Goal: Task Accomplishment & Management: Complete application form

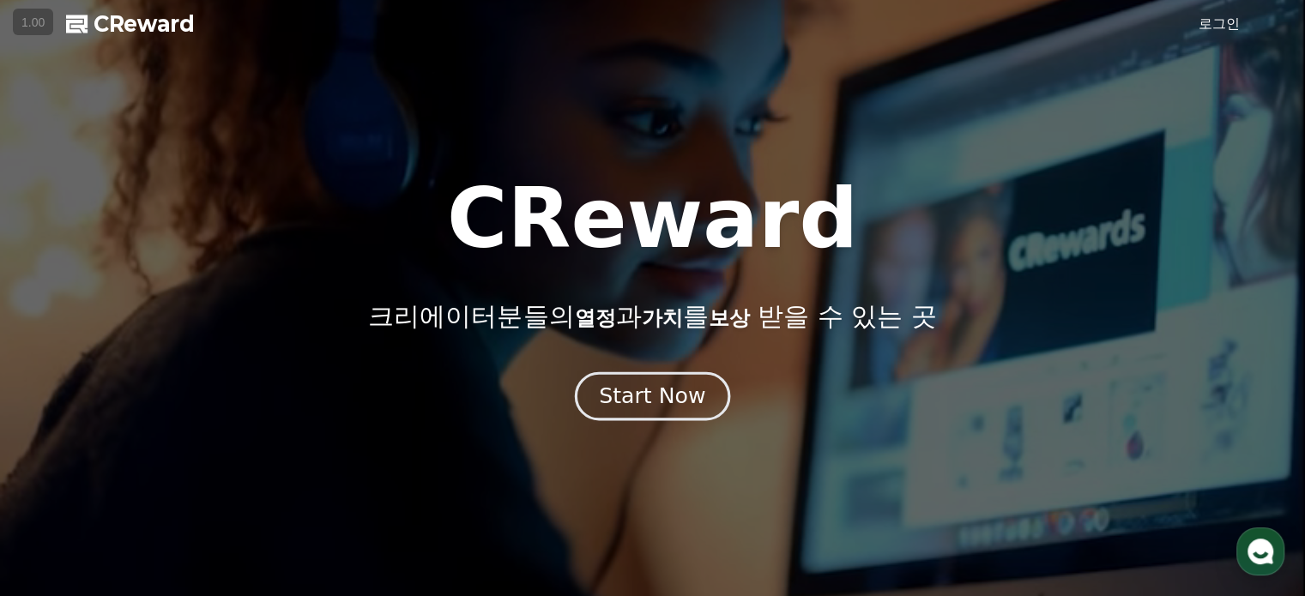
click at [684, 384] on div "Start Now" at bounding box center [652, 396] width 106 height 29
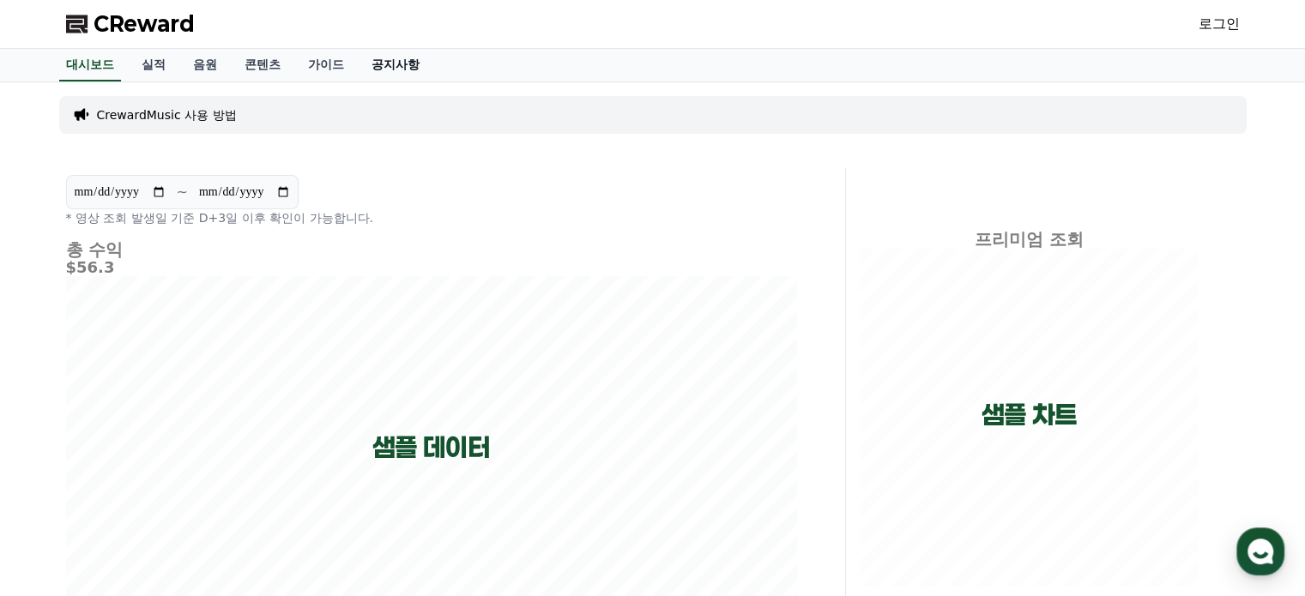
click at [412, 64] on link "공지사항" at bounding box center [396, 65] width 76 height 33
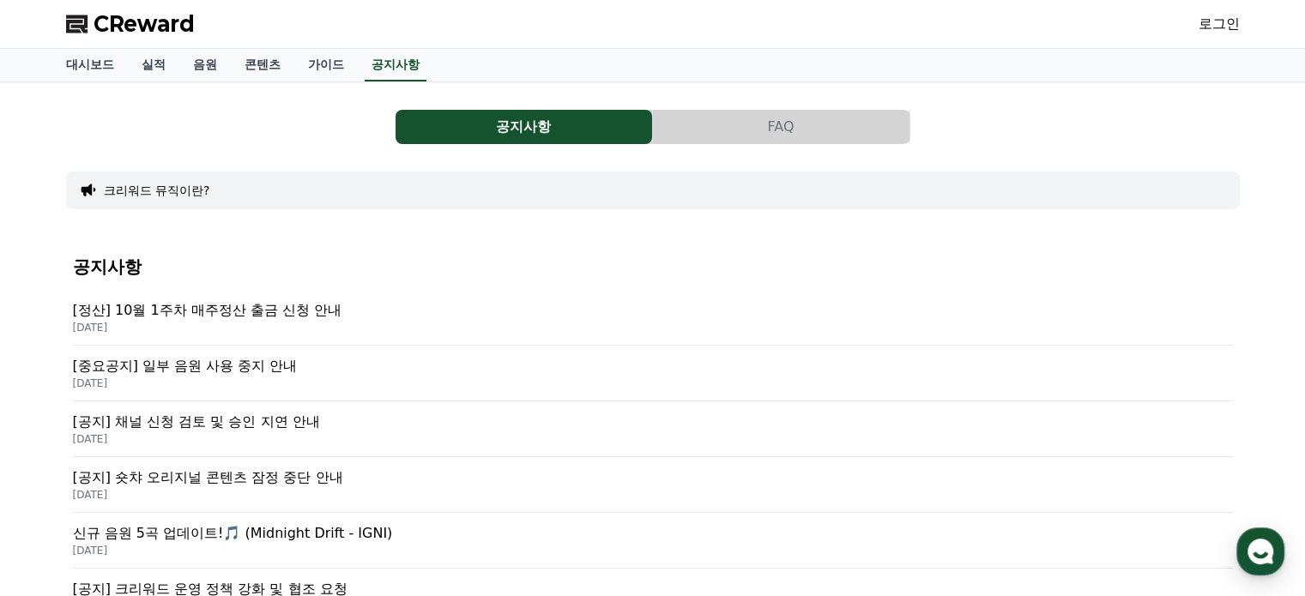
click at [300, 415] on p "[공지] 채널 신청 검토 및 승인 지연 안내" at bounding box center [653, 422] width 1160 height 21
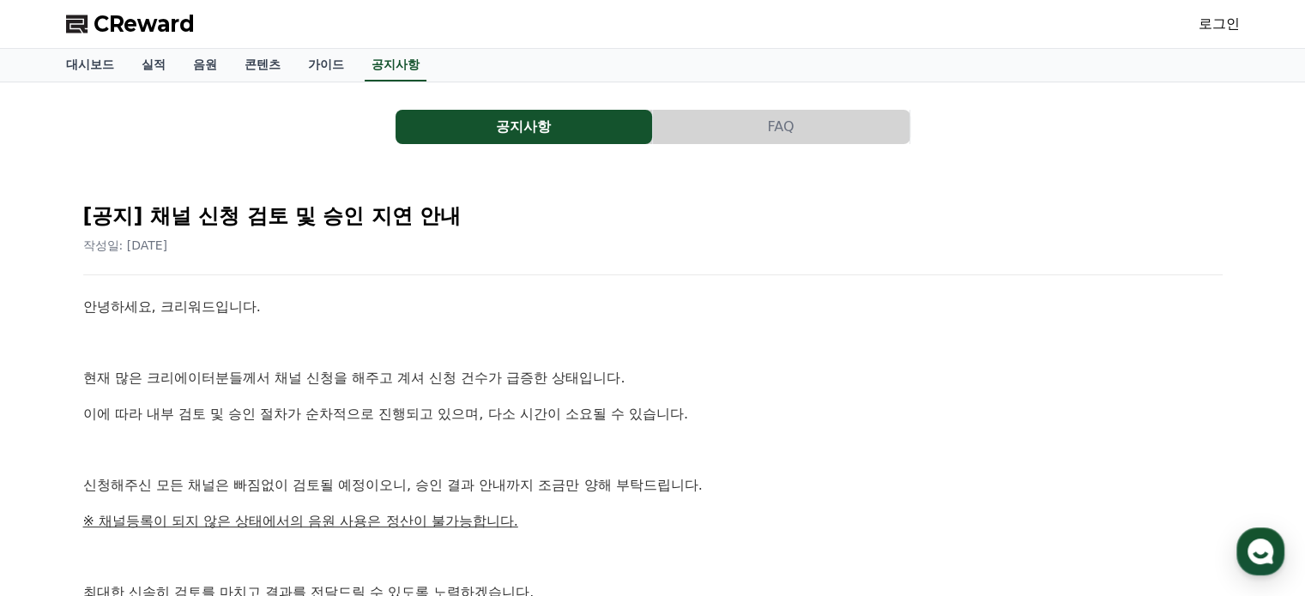
scroll to position [172, 0]
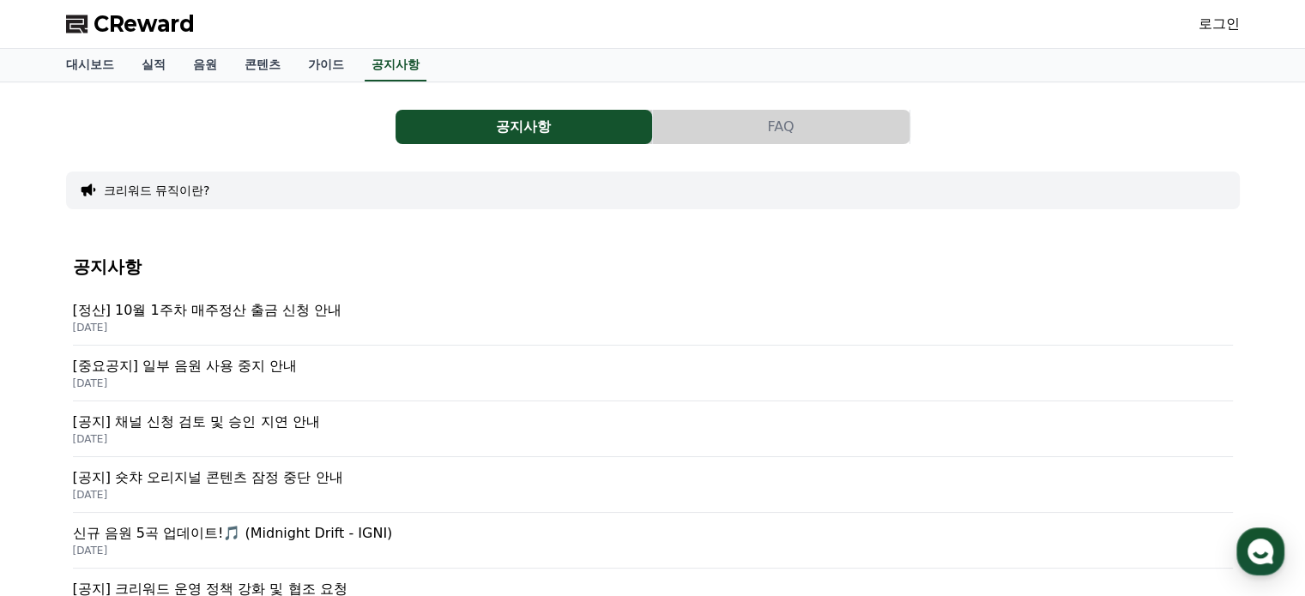
click at [266, 310] on p "[정산] 10월 1주차 매주정산 출금 신청 안내" at bounding box center [653, 310] width 1160 height 21
click at [164, 30] on span "CReward" at bounding box center [144, 23] width 101 height 27
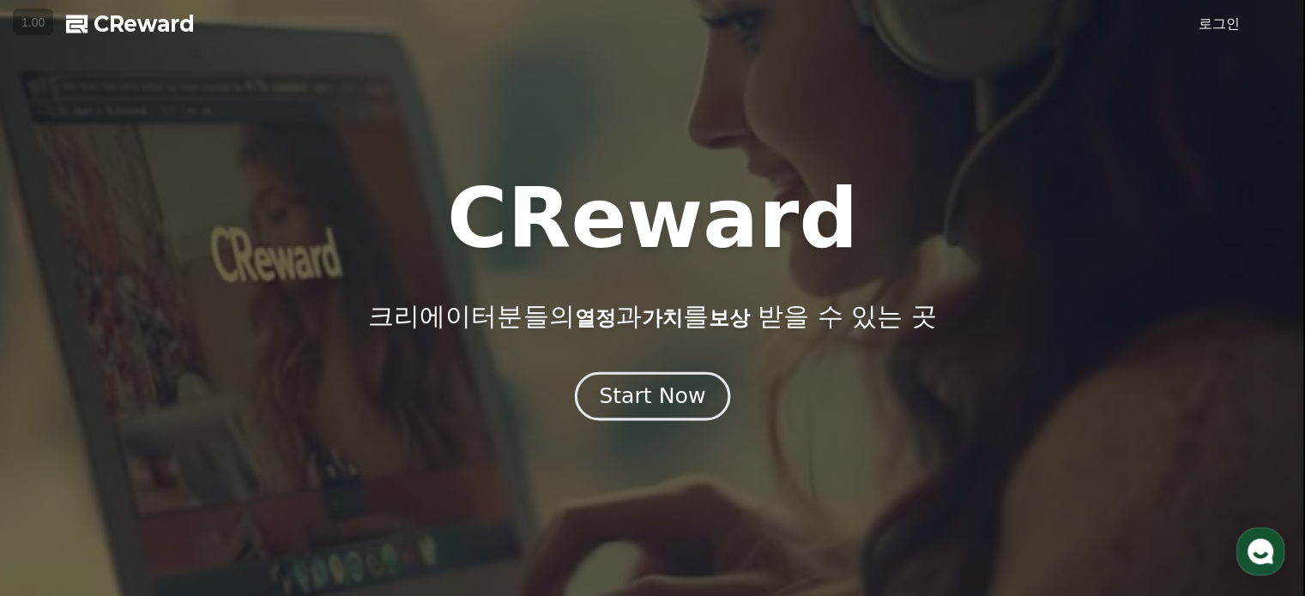
click at [687, 391] on div "Start Now" at bounding box center [652, 396] width 106 height 29
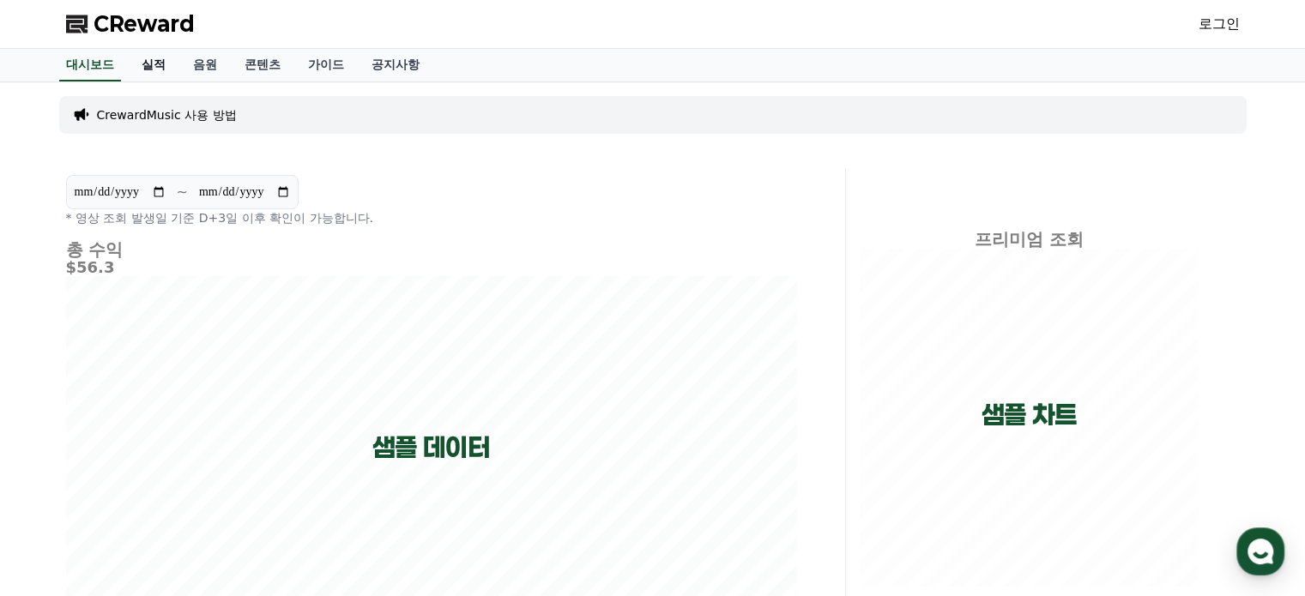
click at [165, 62] on link "실적" at bounding box center [153, 65] width 51 height 33
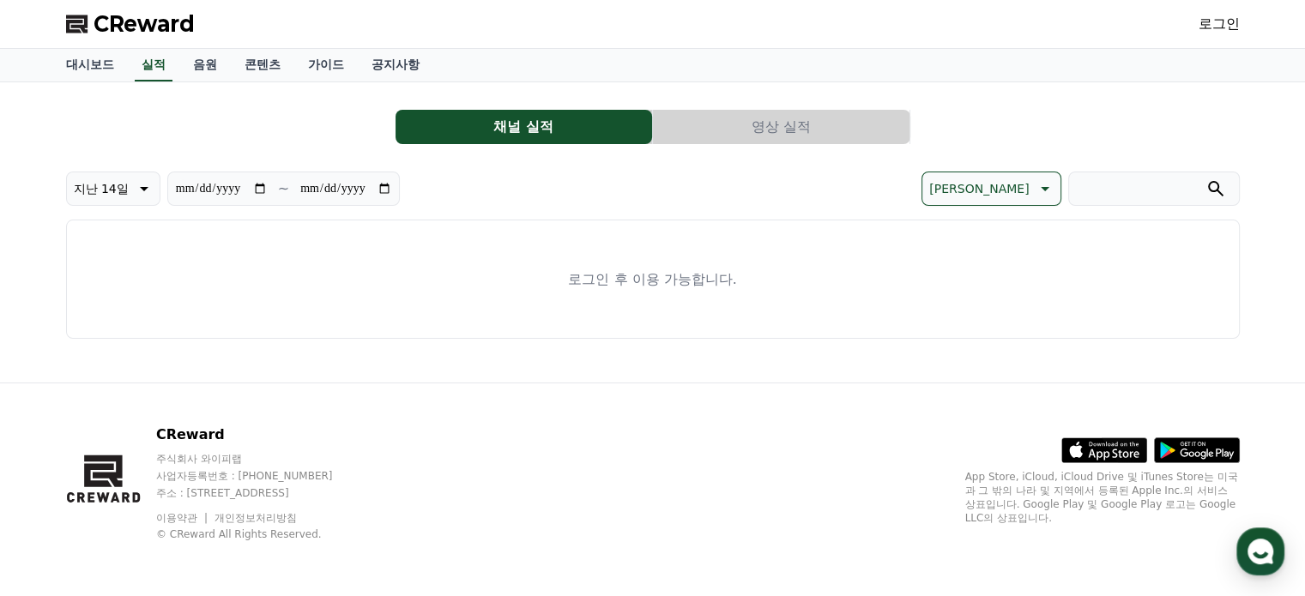
click at [1208, 27] on link "로그인" at bounding box center [1219, 24] width 41 height 21
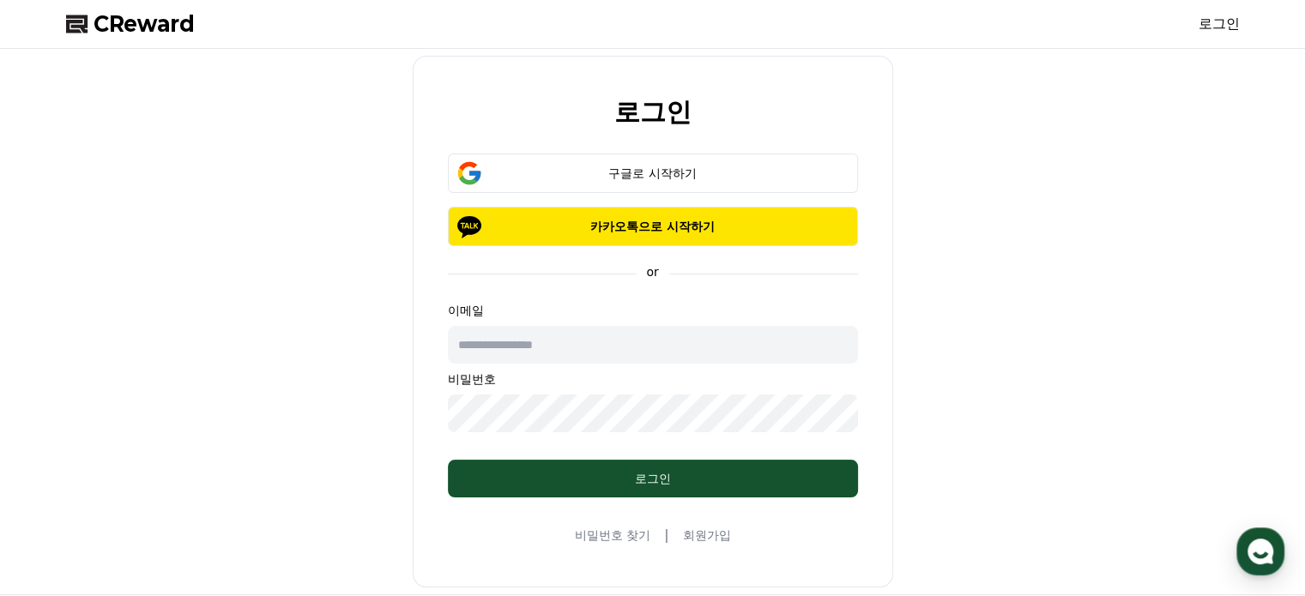
click at [621, 147] on div "로그인 구글로 시작하기 카카오톡으로 시작하기 or 이메일 비밀번호 로그인 비밀번호 찾기 | 회원가입" at bounding box center [653, 322] width 481 height 532
click at [639, 167] on div "구글로 시작하기" at bounding box center [653, 173] width 360 height 17
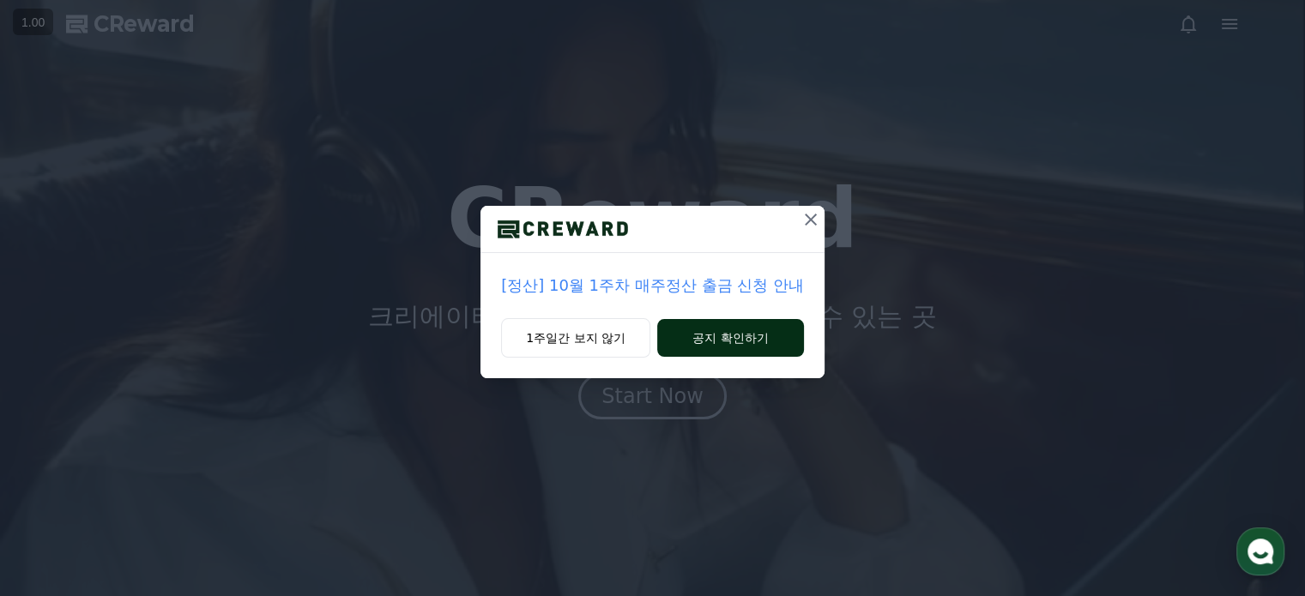
click at [676, 348] on button "공지 확인하기" at bounding box center [730, 338] width 147 height 38
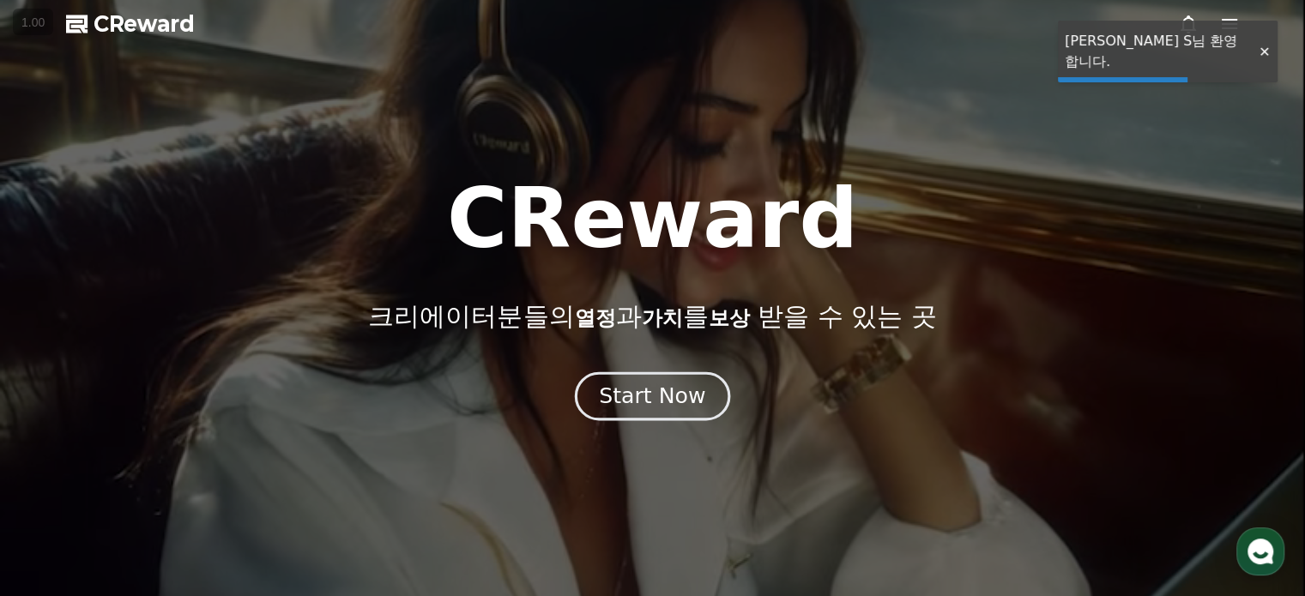
click at [663, 399] on div "Start Now" at bounding box center [652, 396] width 106 height 29
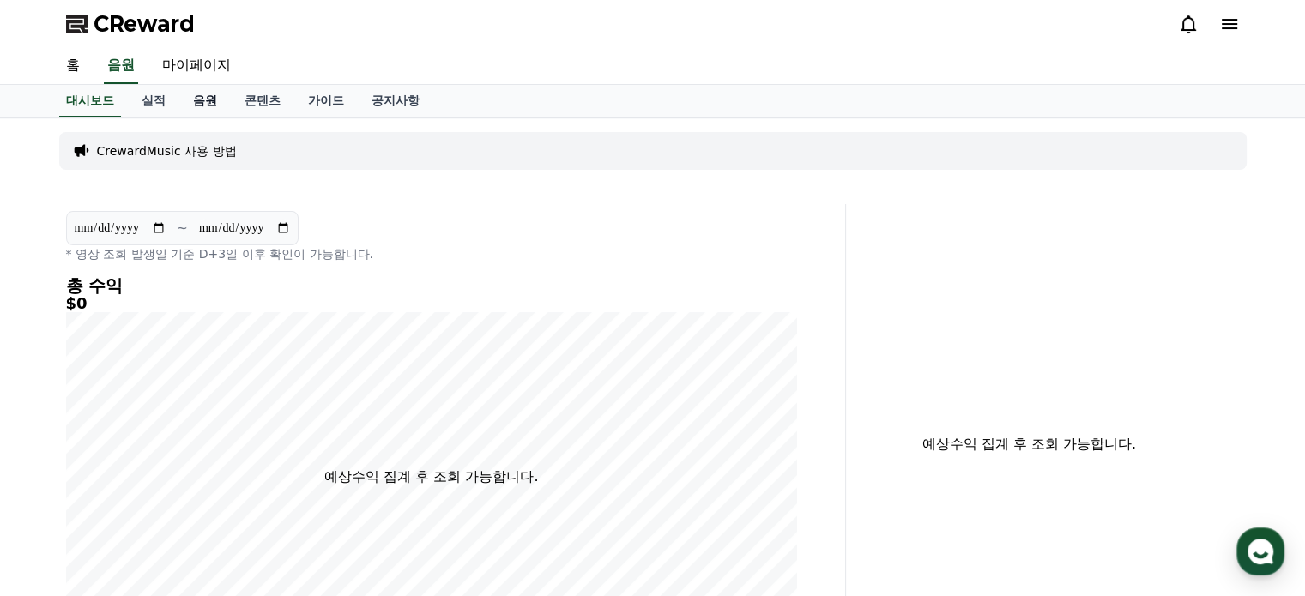
click at [203, 106] on link "음원" at bounding box center [204, 101] width 51 height 33
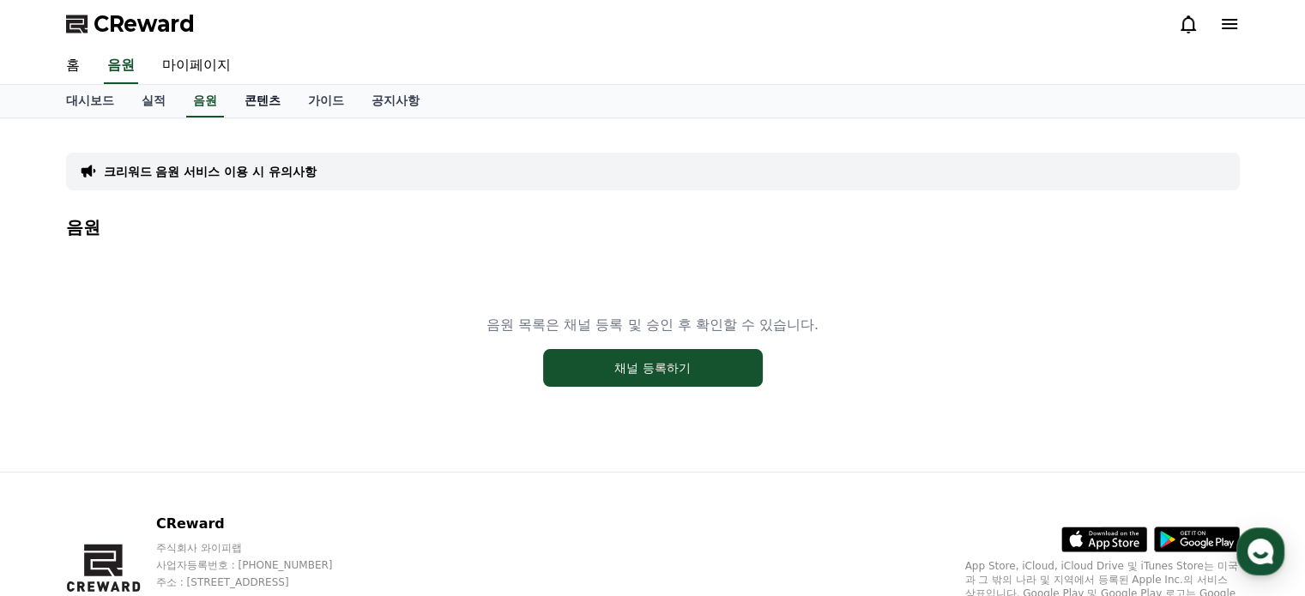
click at [266, 89] on link "콘텐츠" at bounding box center [263, 101] width 64 height 33
click at [326, 90] on link "가이드" at bounding box center [326, 101] width 64 height 33
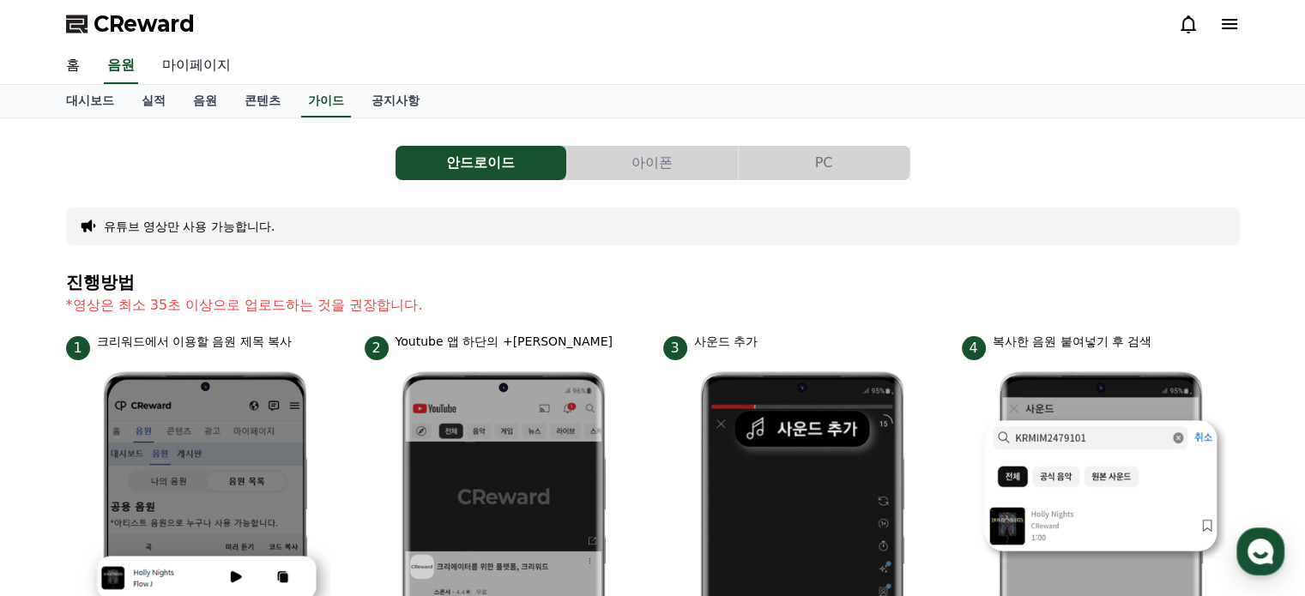
click at [170, 67] on link "마이페이지" at bounding box center [196, 66] width 96 height 36
select select "**********"
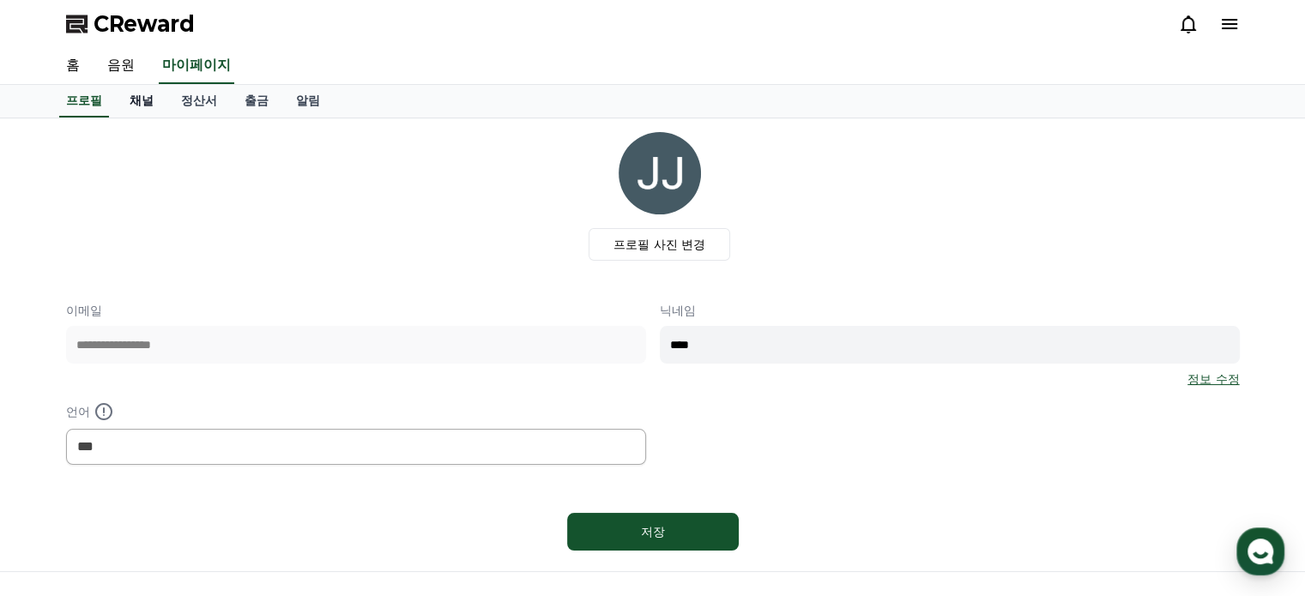
click at [145, 100] on link "채널" at bounding box center [141, 101] width 51 height 33
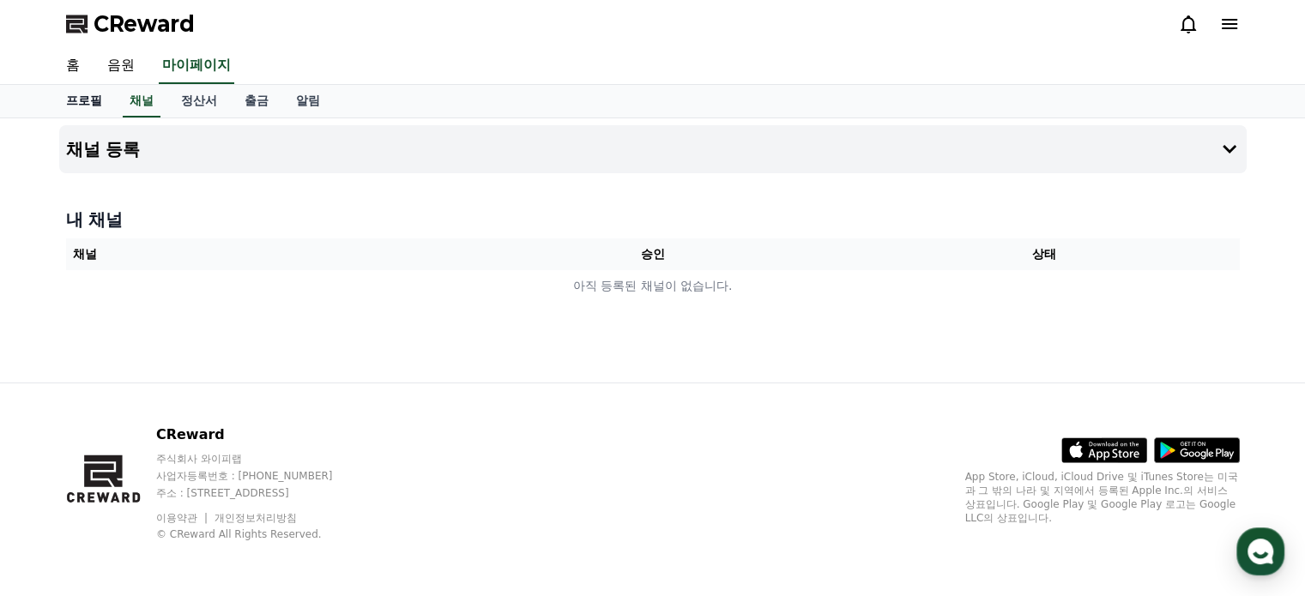
click at [94, 100] on link "프로필" at bounding box center [84, 101] width 64 height 33
select select "**********"
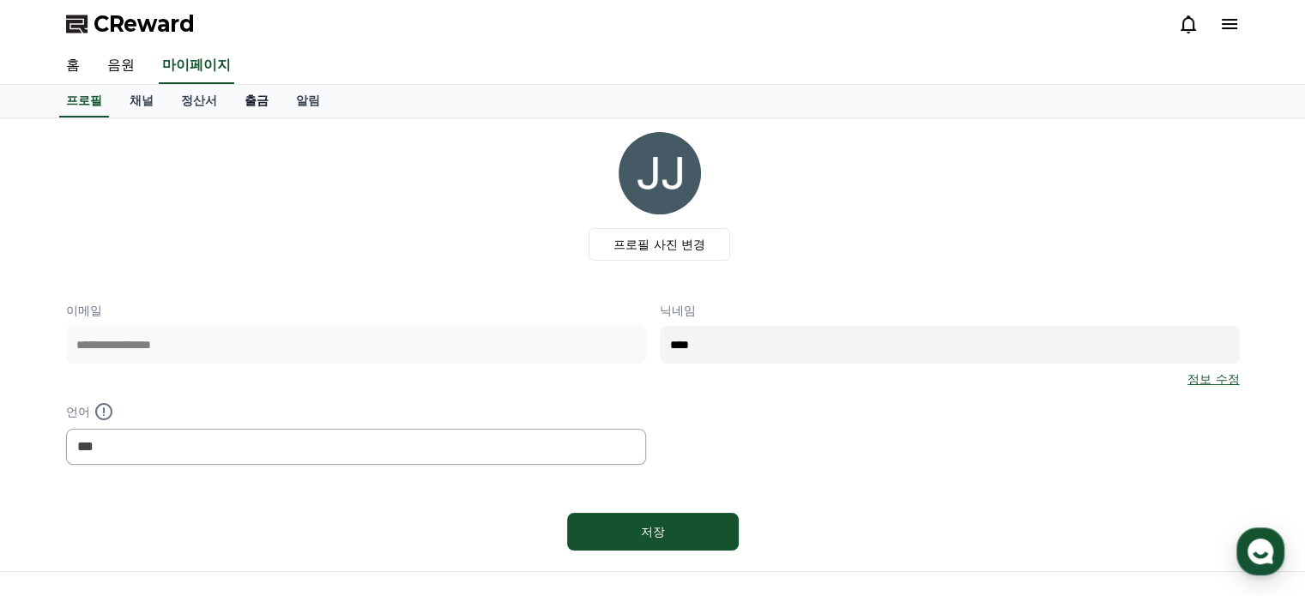
click at [263, 95] on link "출금" at bounding box center [256, 101] width 51 height 33
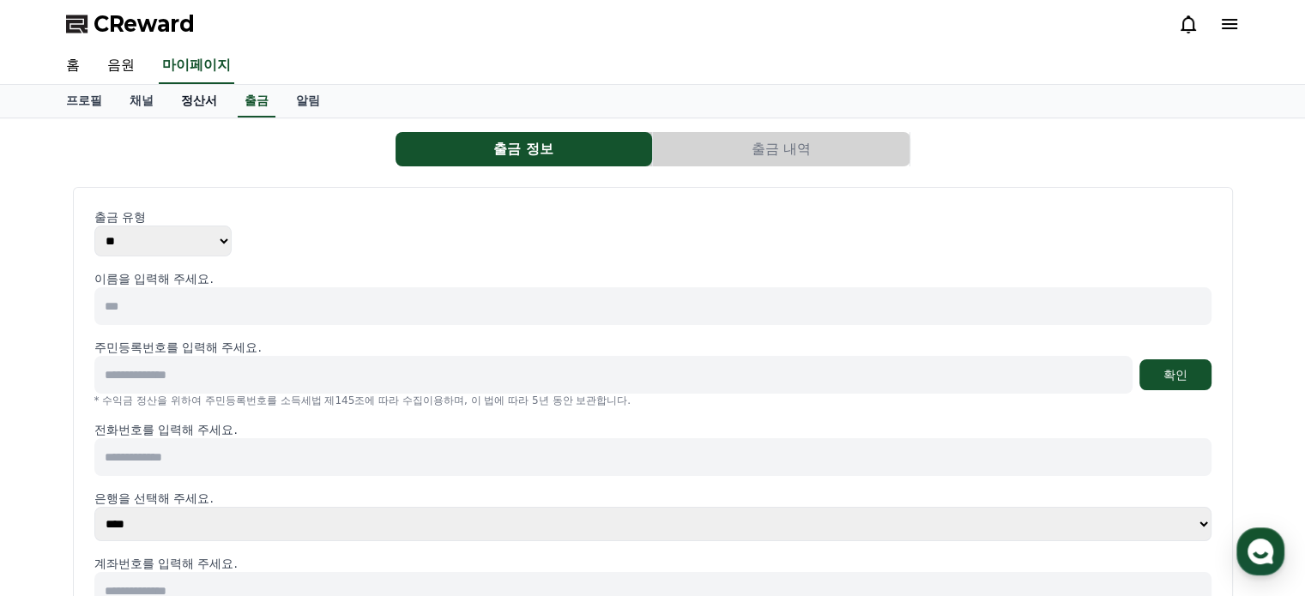
click at [185, 108] on link "정산서" at bounding box center [199, 101] width 64 height 33
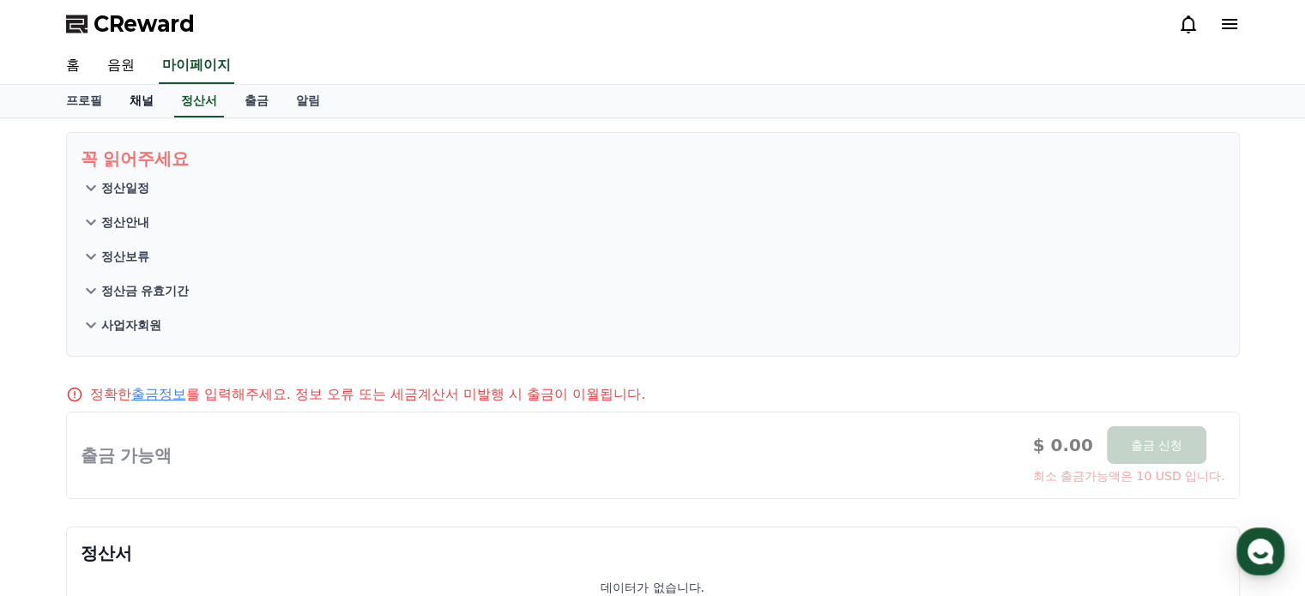
click at [142, 100] on link "채널" at bounding box center [141, 101] width 51 height 33
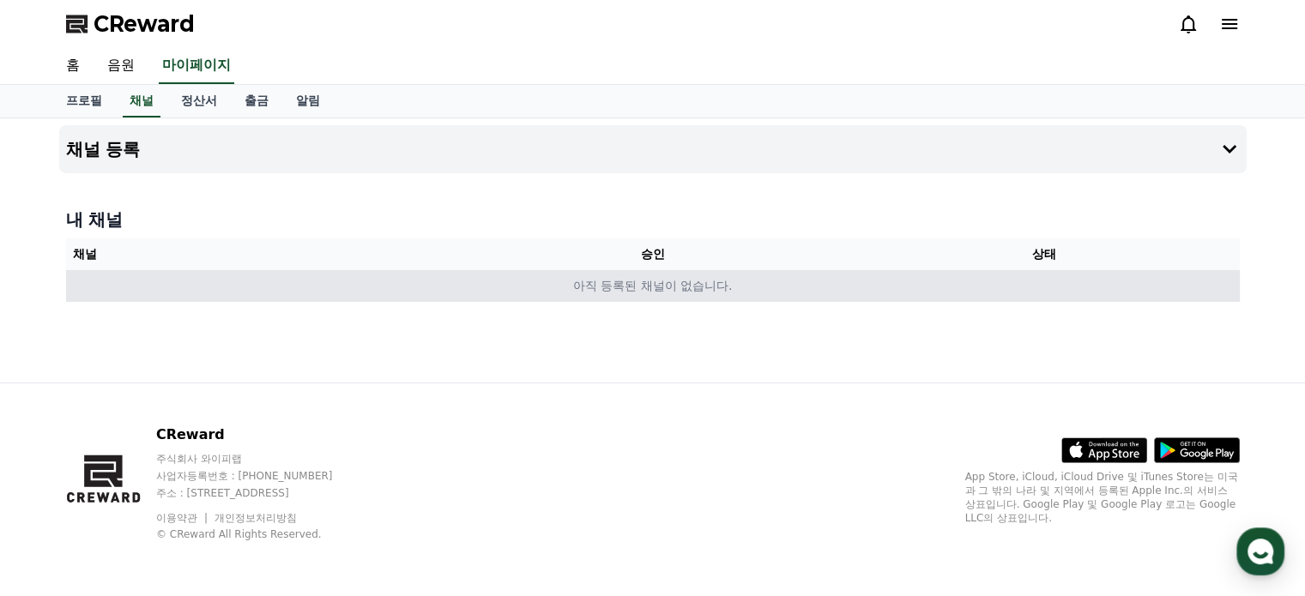
click at [652, 274] on td "아직 등록된 채널이 없습니다." at bounding box center [653, 286] width 1174 height 32
click at [635, 287] on td "아직 등록된 채널이 없습니다." at bounding box center [653, 286] width 1174 height 32
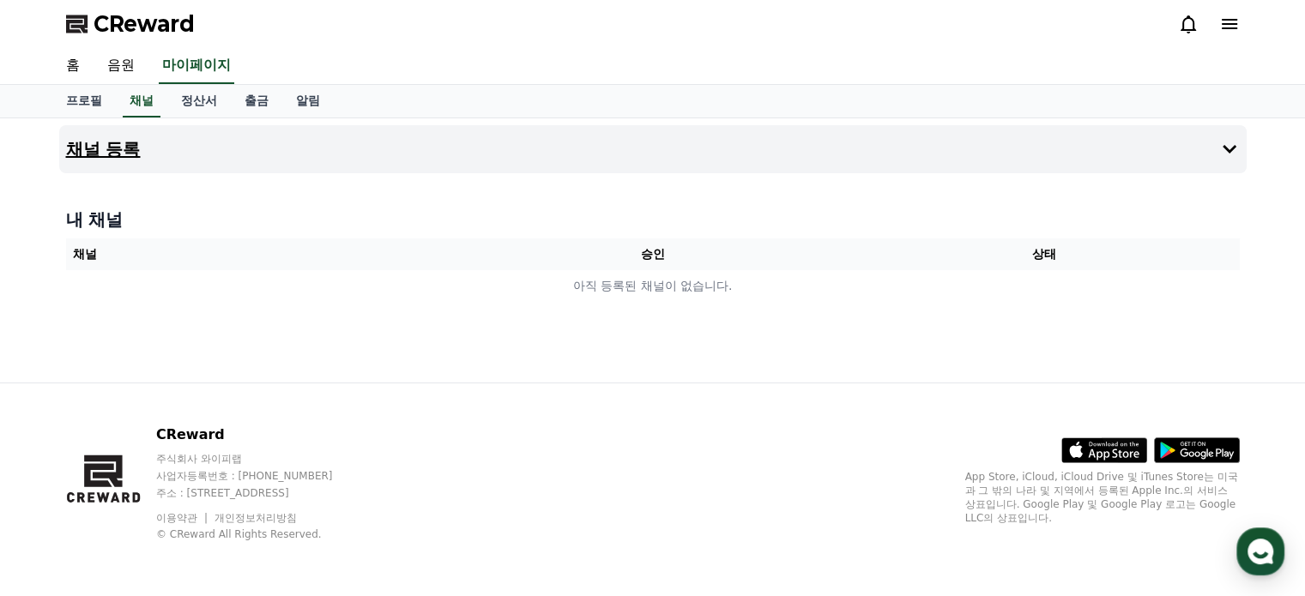
click at [354, 171] on button "채널 등록" at bounding box center [653, 149] width 1188 height 48
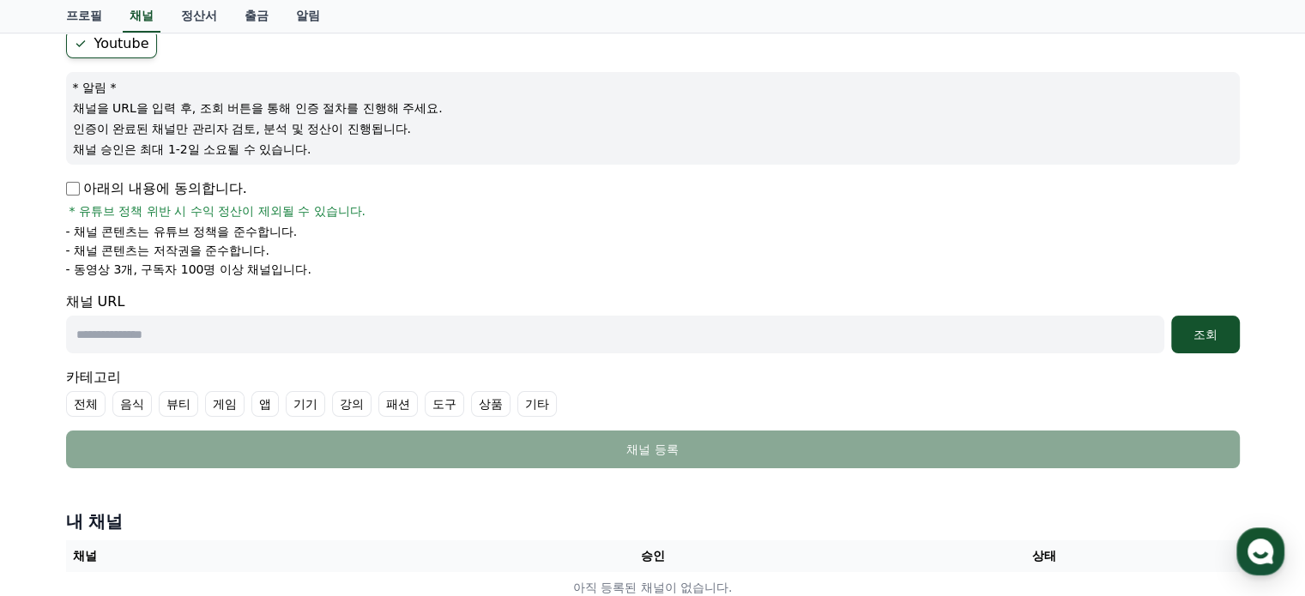
scroll to position [172, 0]
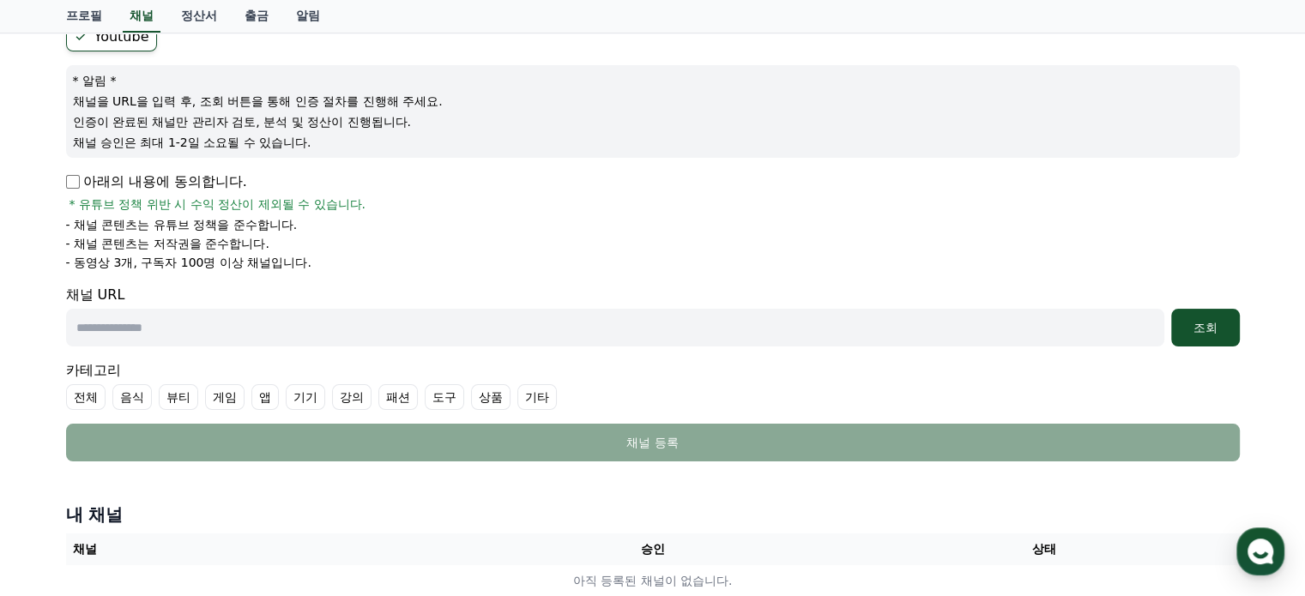
click at [216, 175] on p "아래의 내용에 동의합니다." at bounding box center [156, 182] width 181 height 21
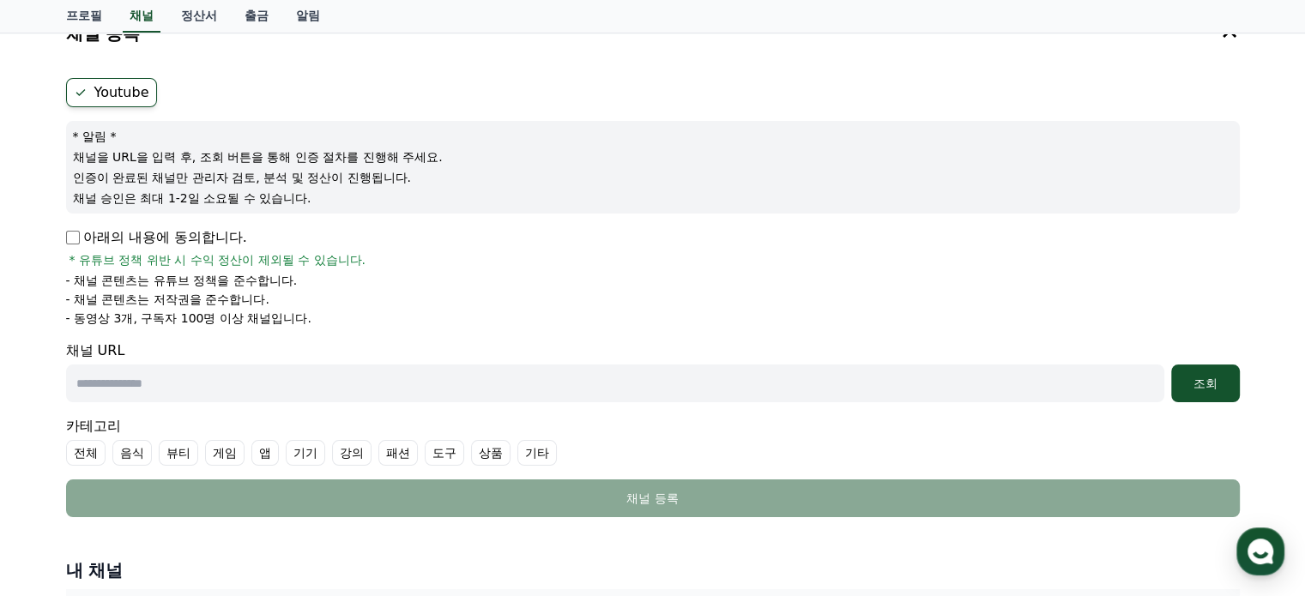
scroll to position [86, 0]
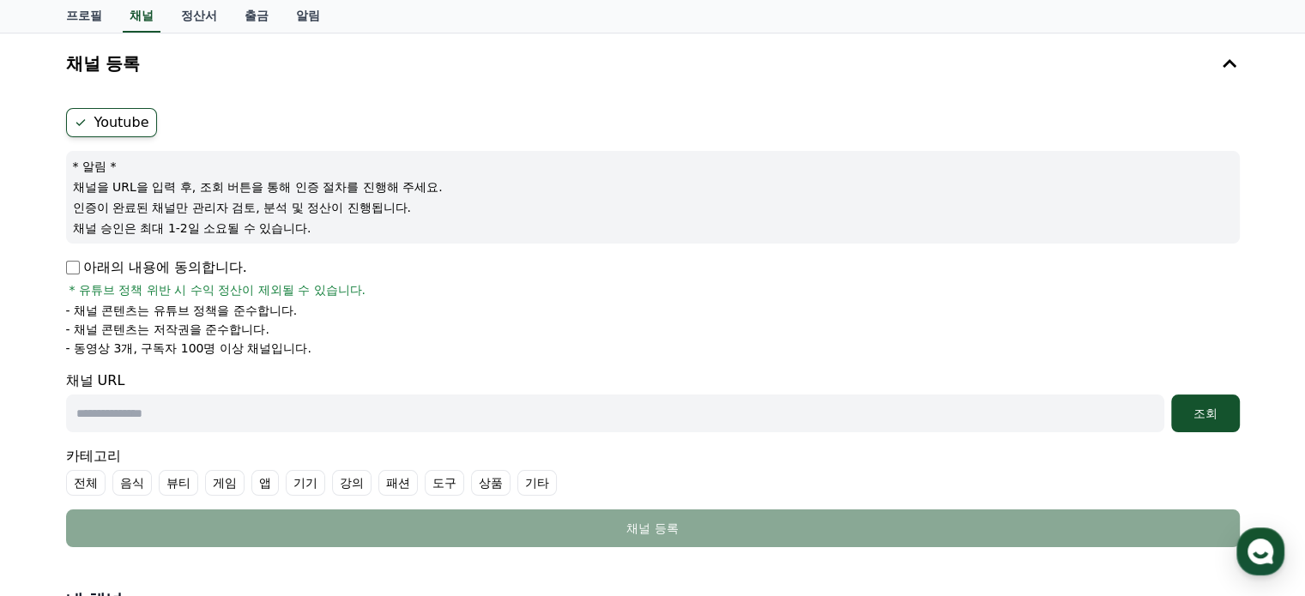
click at [324, 425] on input "text" at bounding box center [615, 414] width 1098 height 38
paste input "**********"
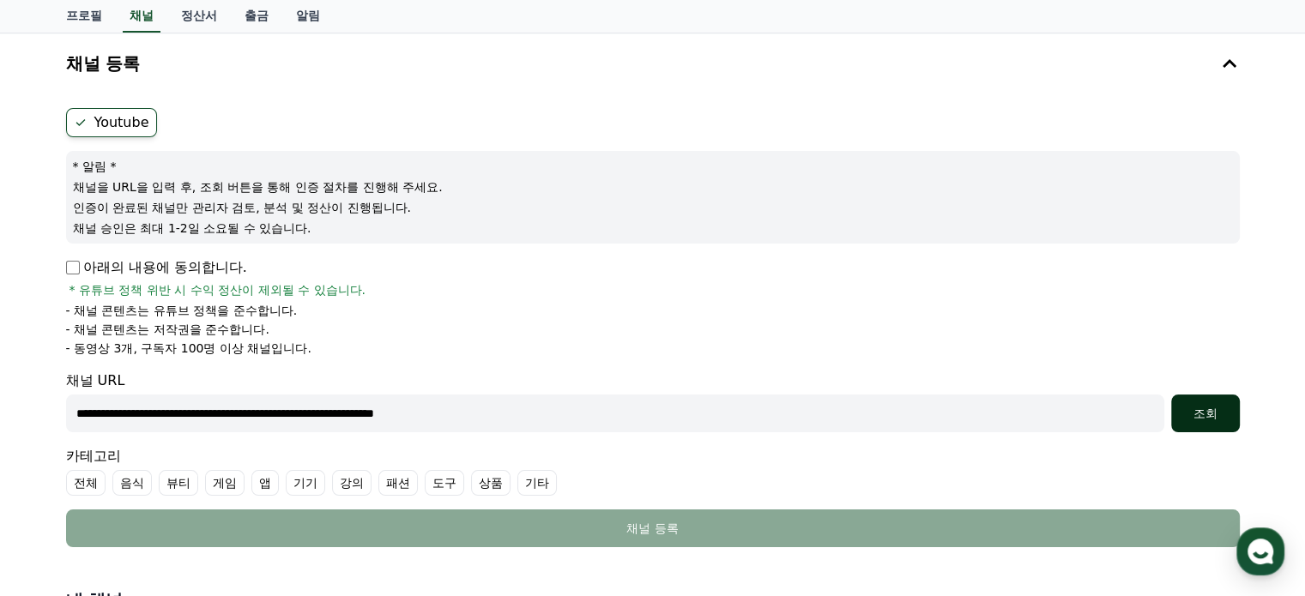
type input "**********"
click at [1212, 421] on div "조회" at bounding box center [1205, 413] width 55 height 17
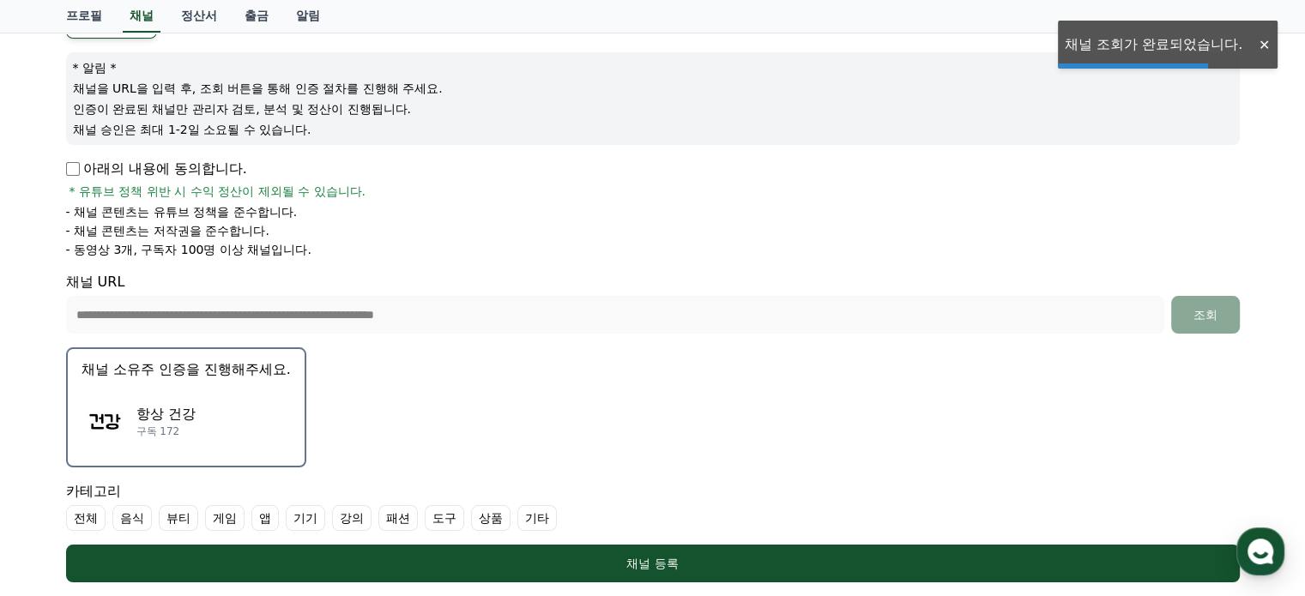
scroll to position [257, 0]
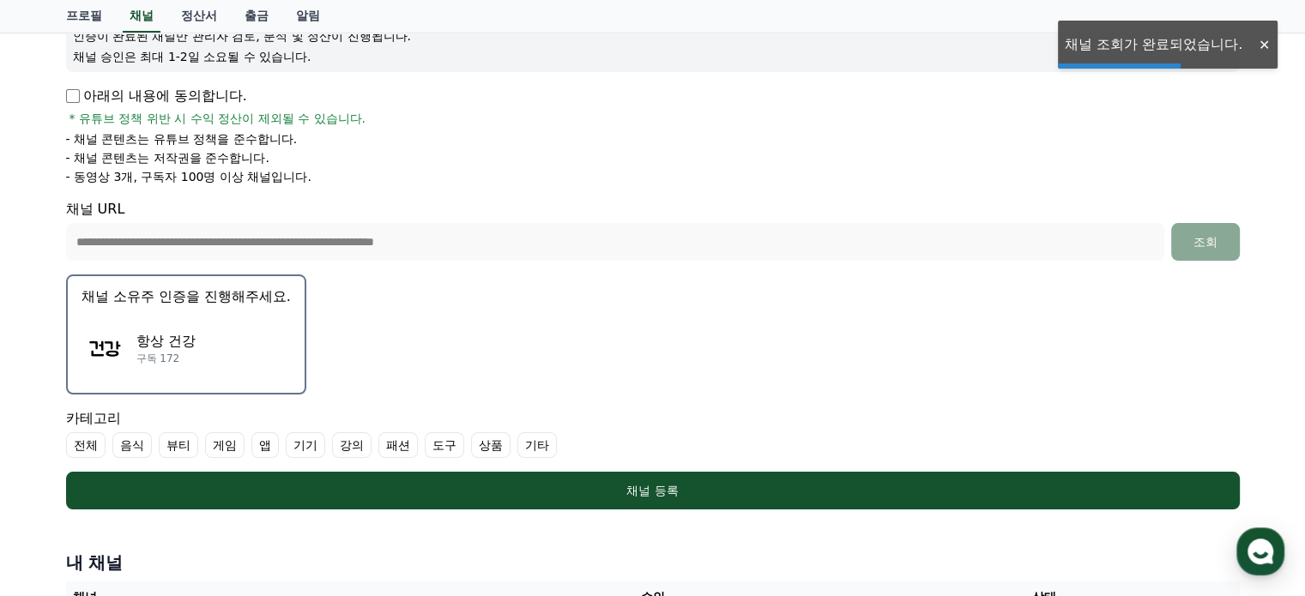
click at [206, 353] on div "항상 건강 구독 172" at bounding box center [186, 348] width 209 height 69
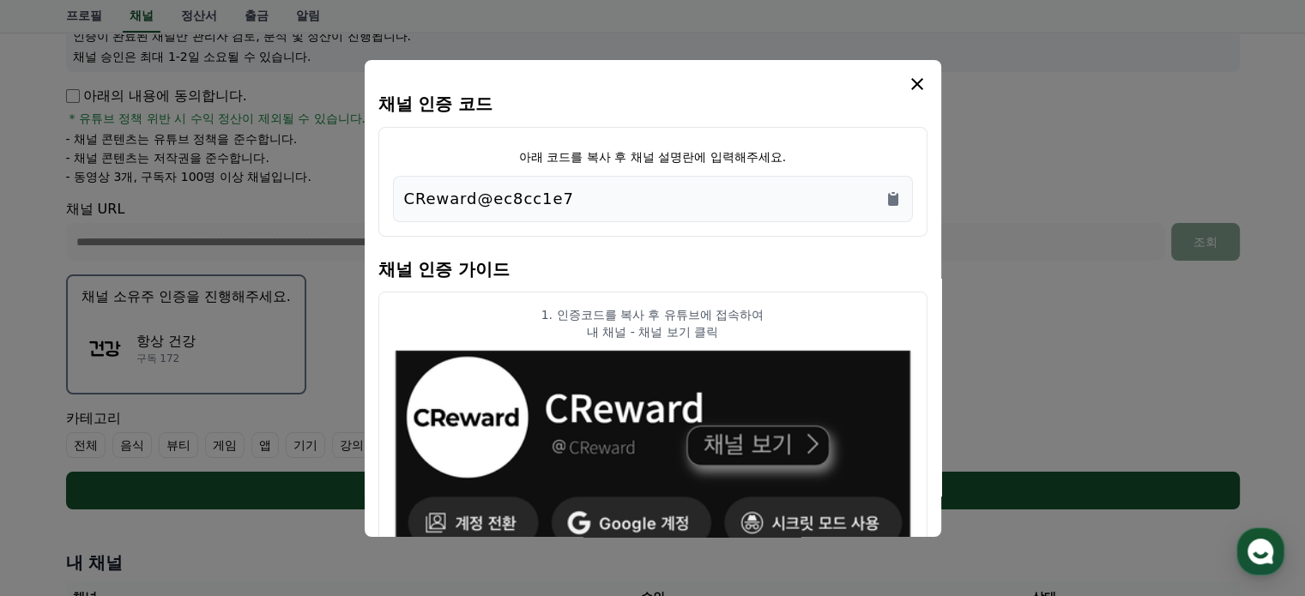
click at [731, 189] on div "CReward@ec8cc1e7" at bounding box center [653, 199] width 498 height 24
click at [882, 205] on div "CReward@ec8cc1e7" at bounding box center [653, 199] width 498 height 24
click at [889, 202] on icon "Copy to clipboard" at bounding box center [893, 199] width 10 height 13
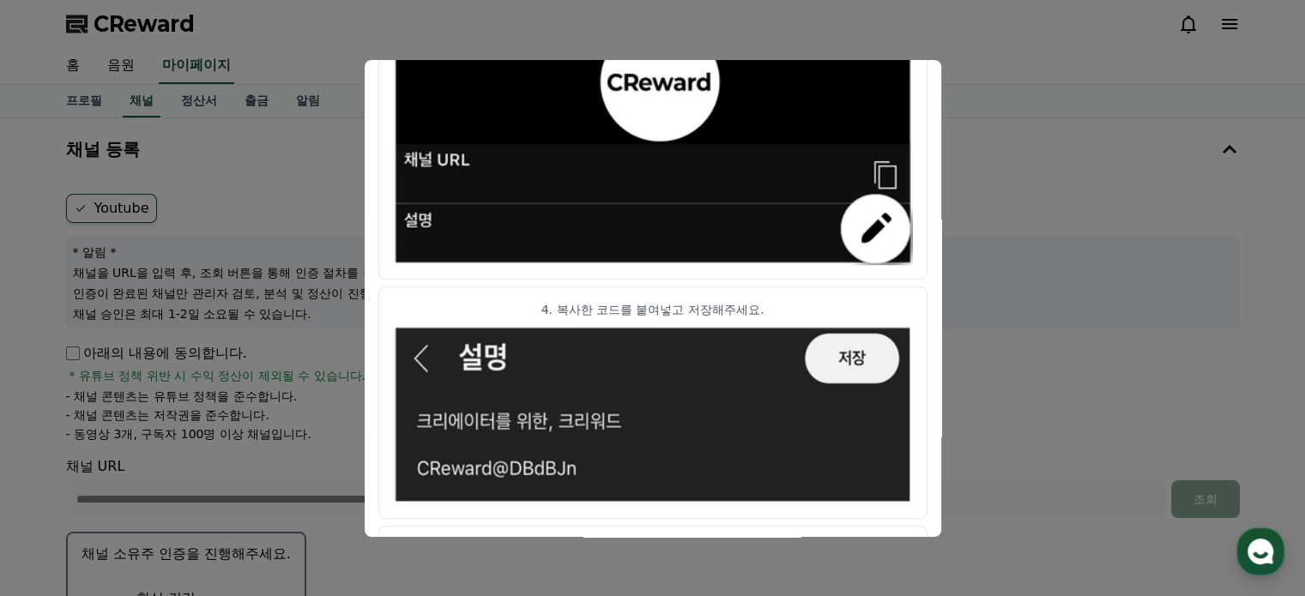
scroll to position [1002, 0]
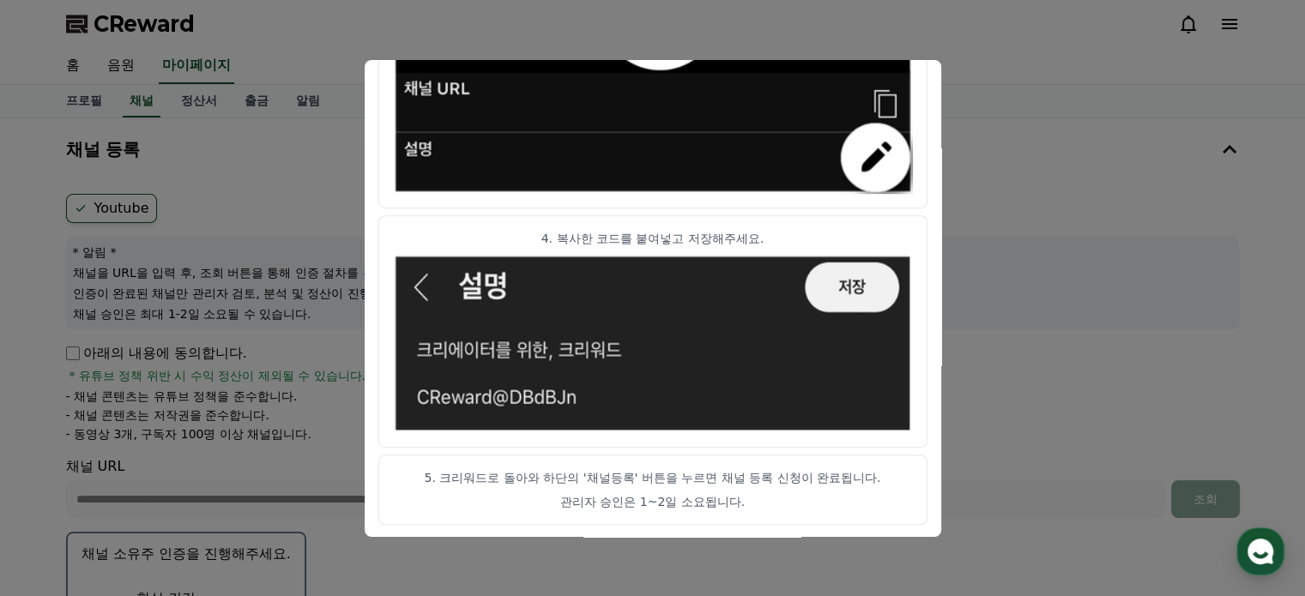
click at [968, 160] on button "close modal" at bounding box center [652, 298] width 1305 height 596
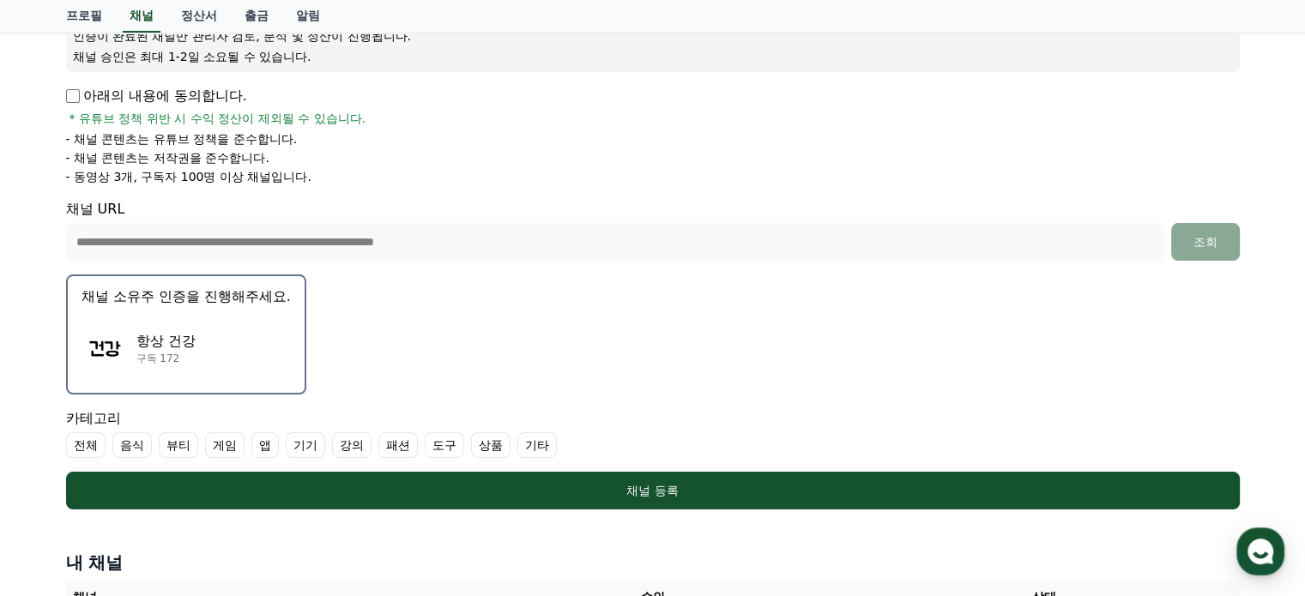
scroll to position [429, 0]
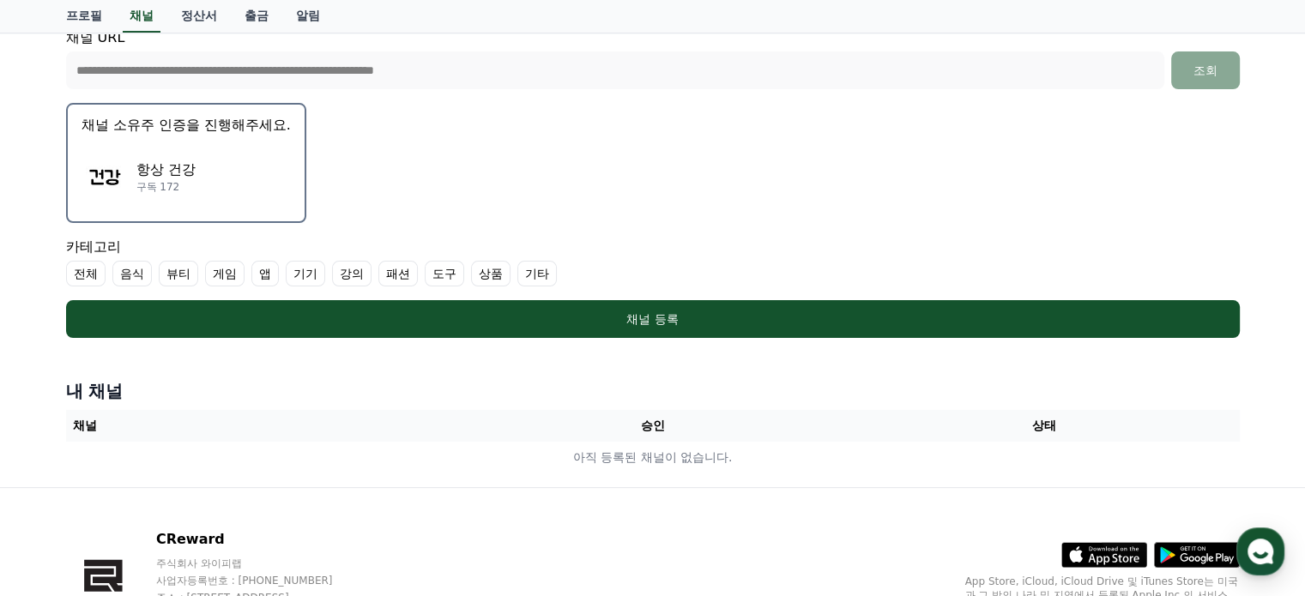
click at [117, 267] on label "음식" at bounding box center [131, 274] width 39 height 26
click at [557, 274] on label "기타" at bounding box center [557, 274] width 39 height 26
click at [89, 277] on label "전체" at bounding box center [85, 274] width 39 height 26
click at [573, 274] on icon at bounding box center [573, 274] width 14 height 14
click at [171, 272] on label "음식" at bounding box center [163, 274] width 60 height 26
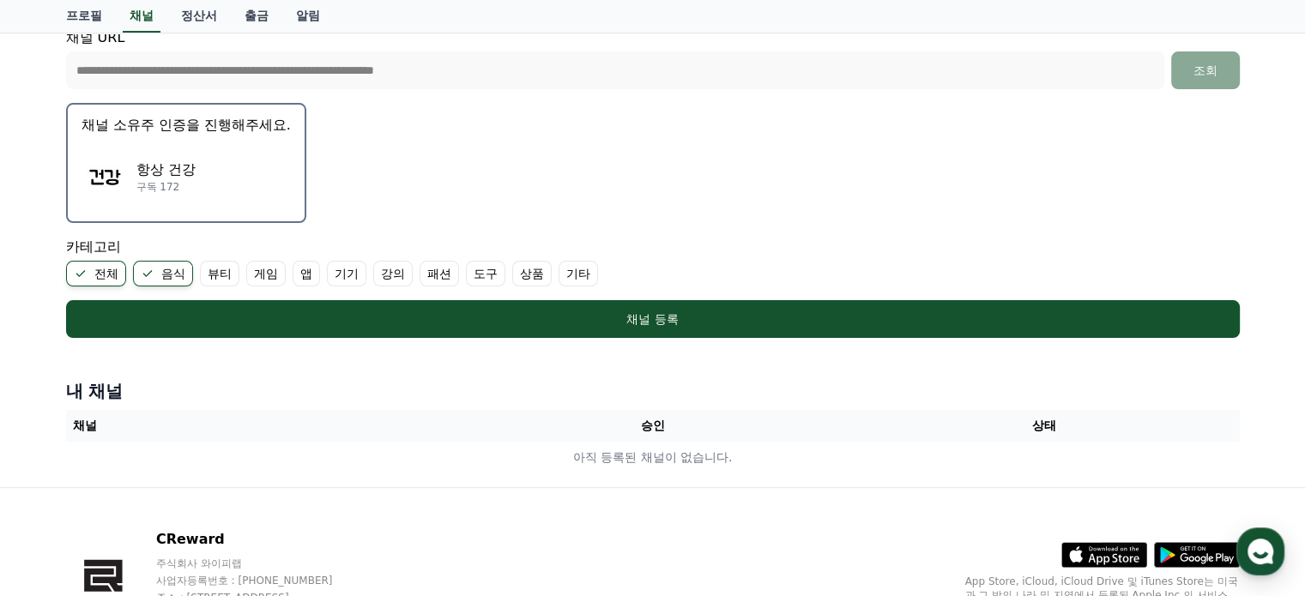
click at [170, 272] on label "음식" at bounding box center [163, 274] width 60 height 26
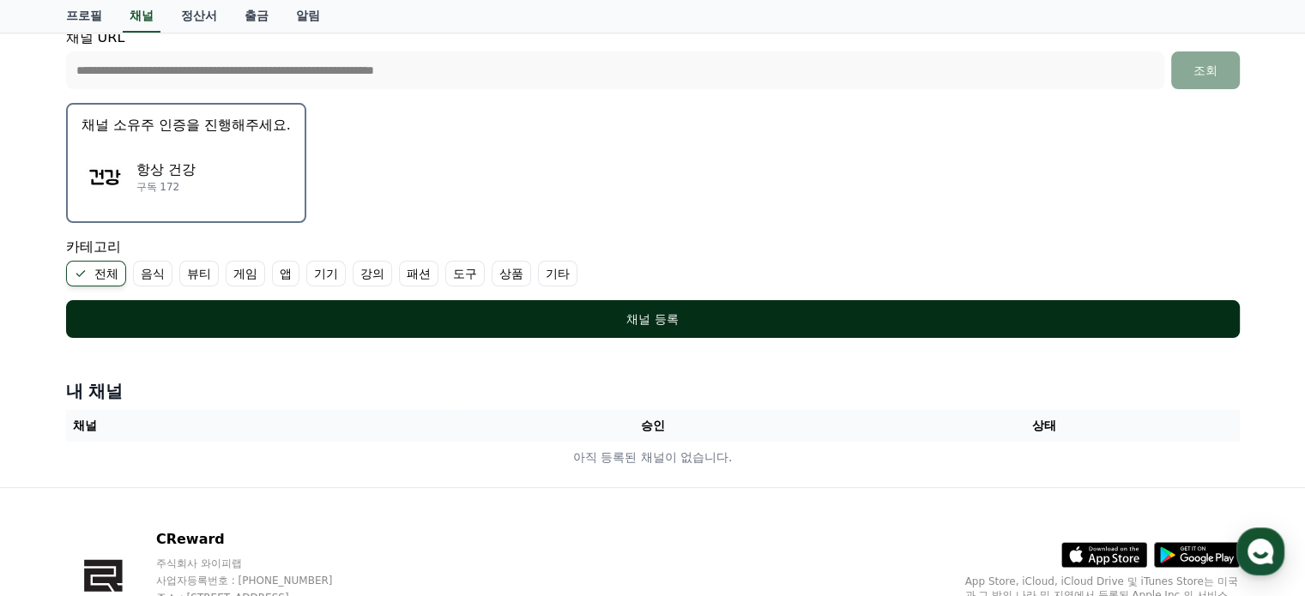
click at [285, 318] on div "채널 등록" at bounding box center [652, 319] width 1105 height 17
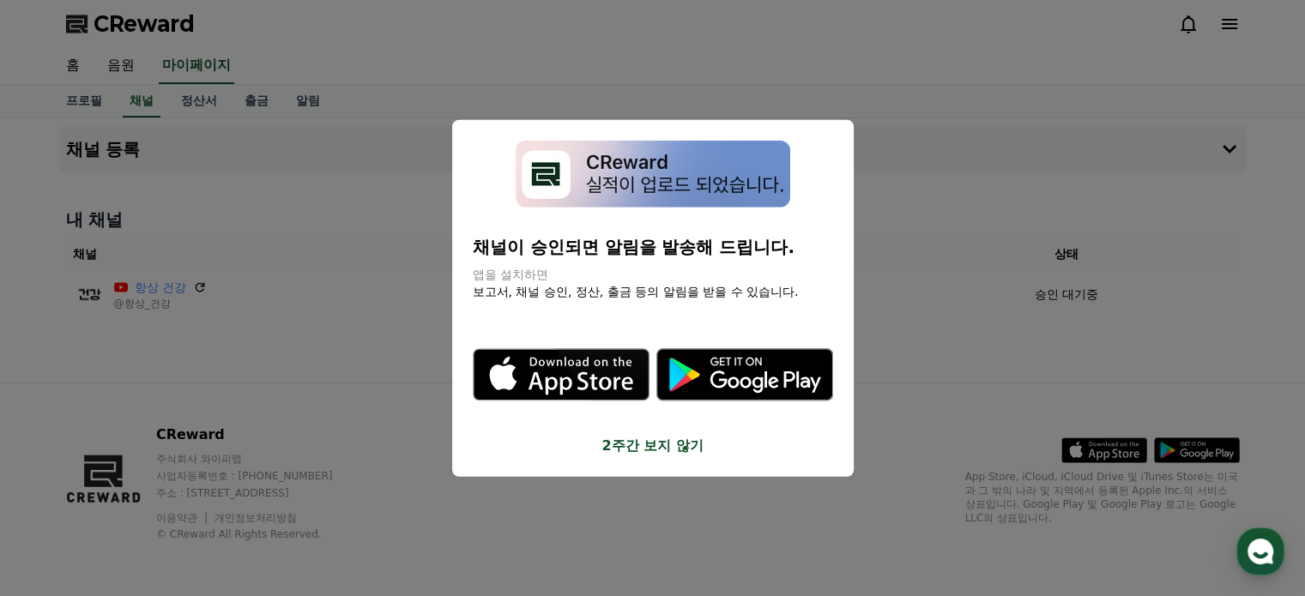
click at [683, 438] on button "2주간 보지 않기" at bounding box center [653, 446] width 360 height 21
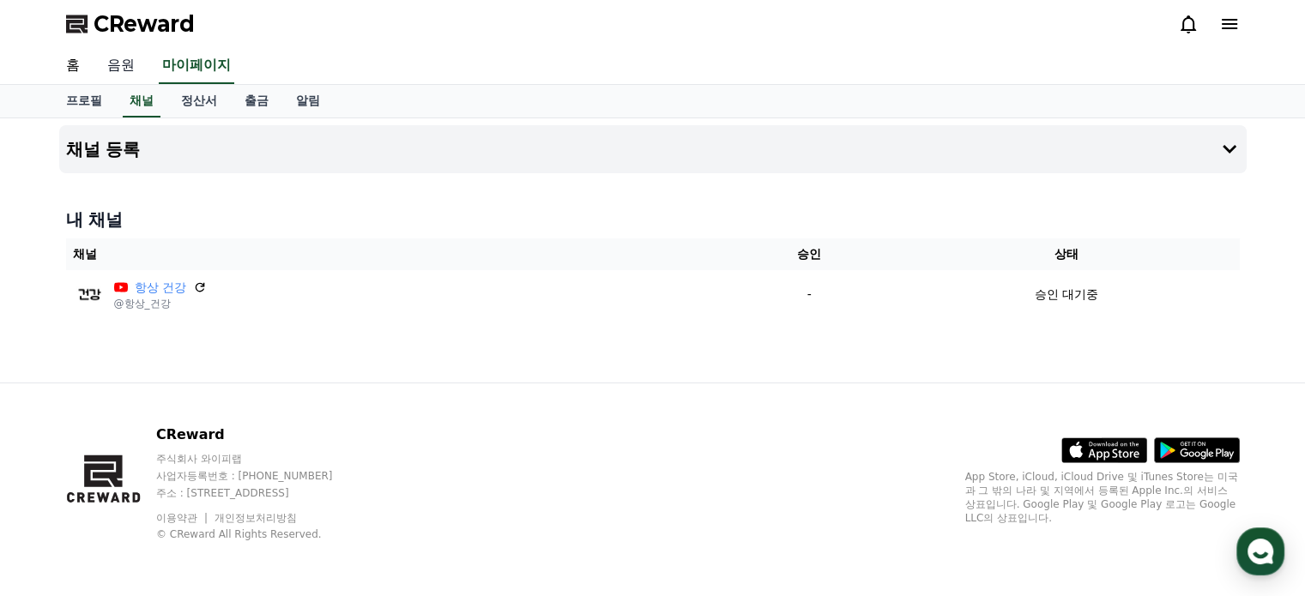
click at [110, 69] on link "음원" at bounding box center [121, 66] width 55 height 36
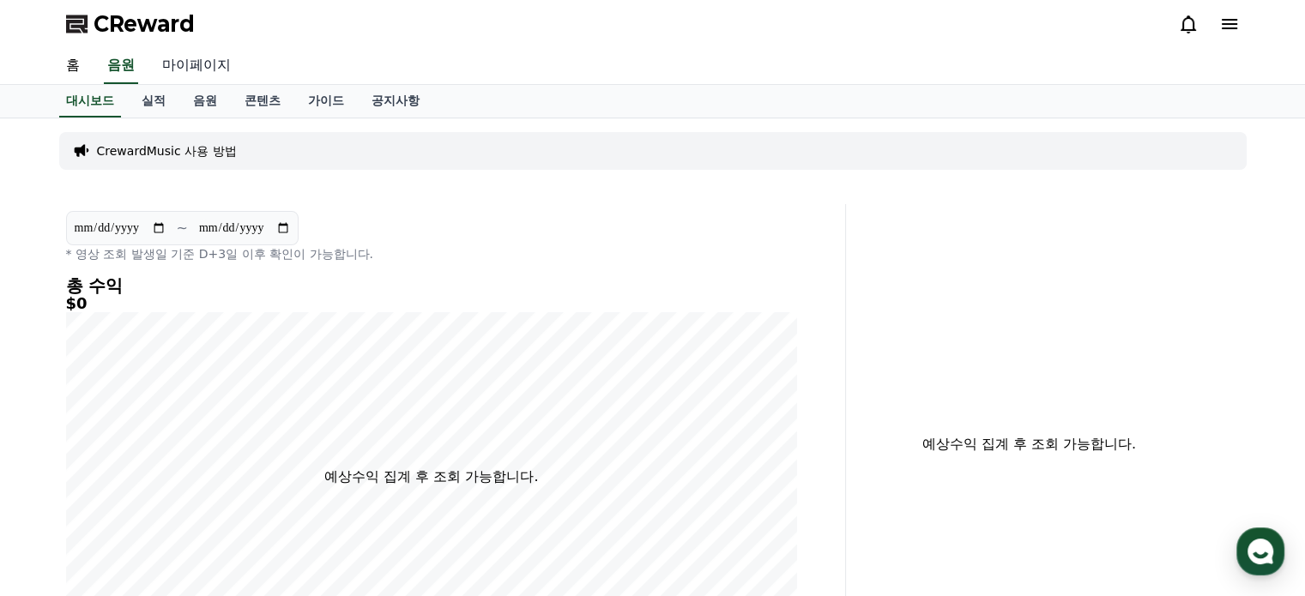
click at [167, 68] on link "마이페이지" at bounding box center [196, 66] width 96 height 36
select select "**********"
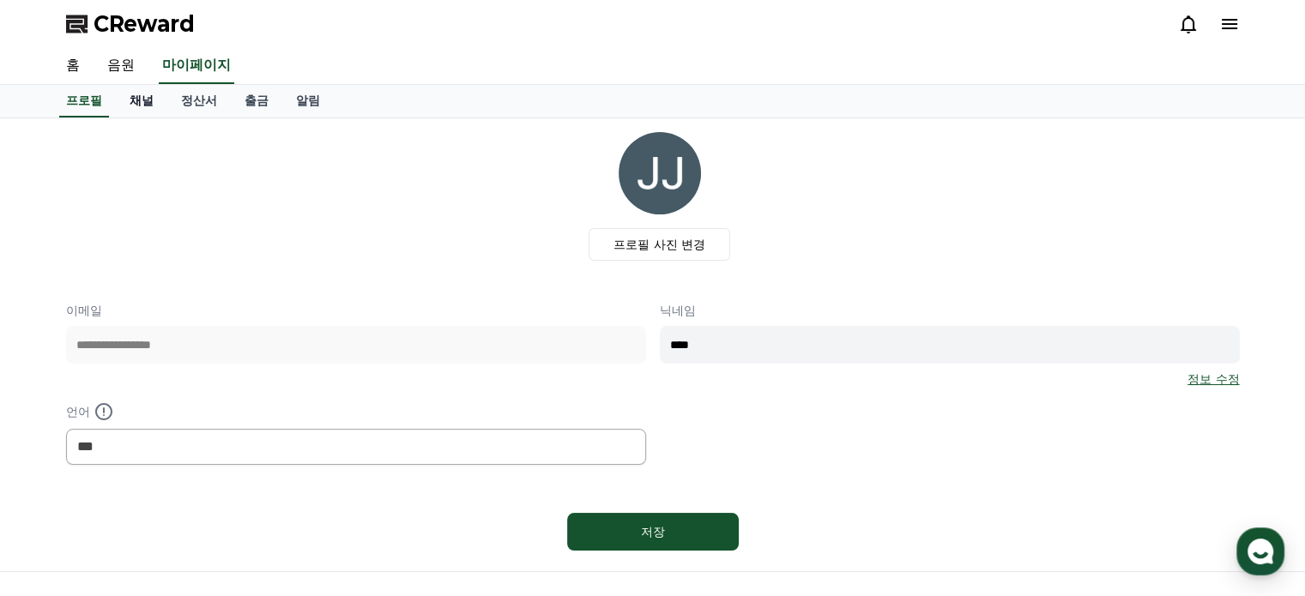
click at [141, 104] on link "채널" at bounding box center [141, 101] width 51 height 33
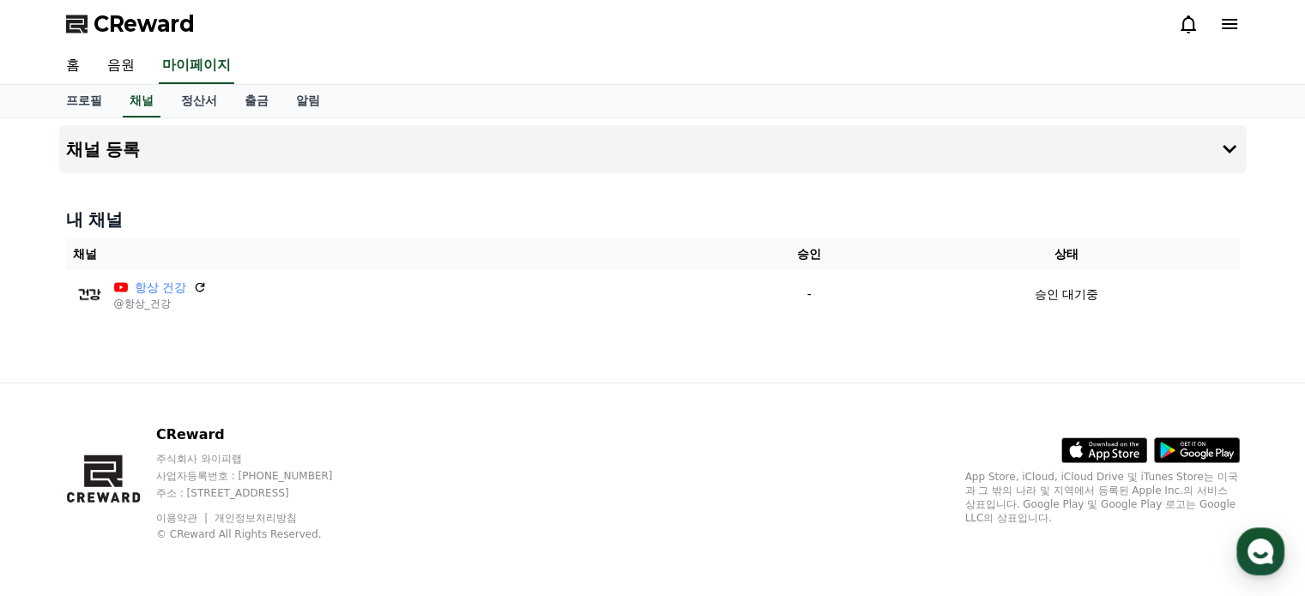
click at [1233, 27] on icon at bounding box center [1230, 24] width 21 height 21
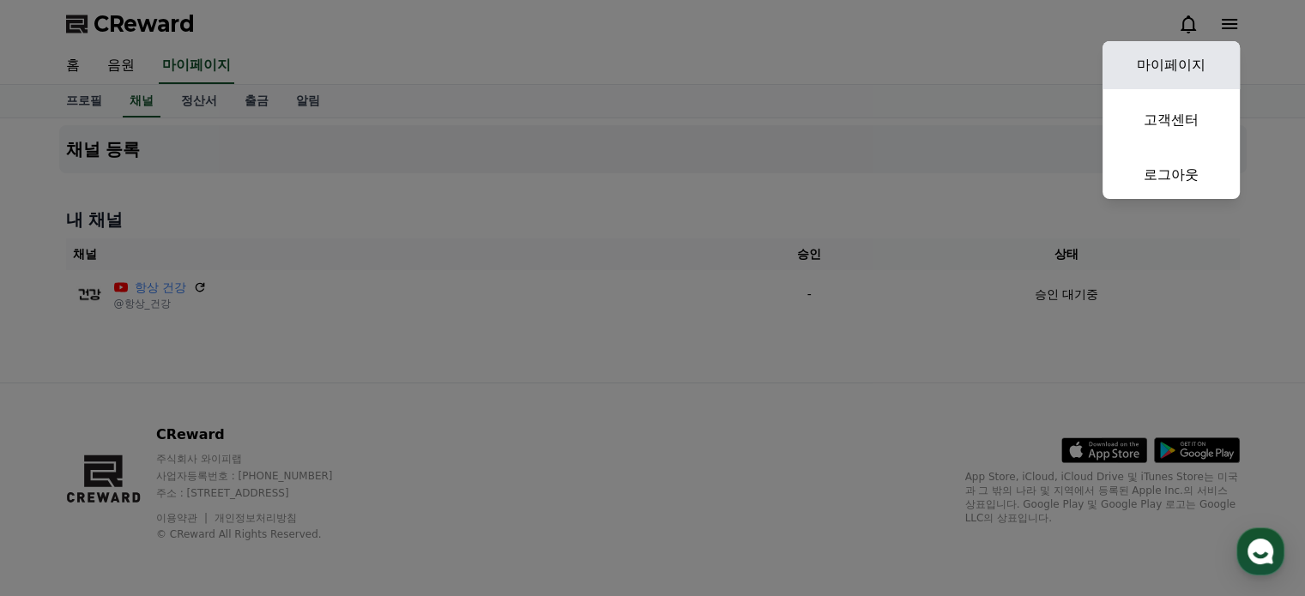
click at [1177, 61] on link "마이페이지" at bounding box center [1171, 65] width 137 height 48
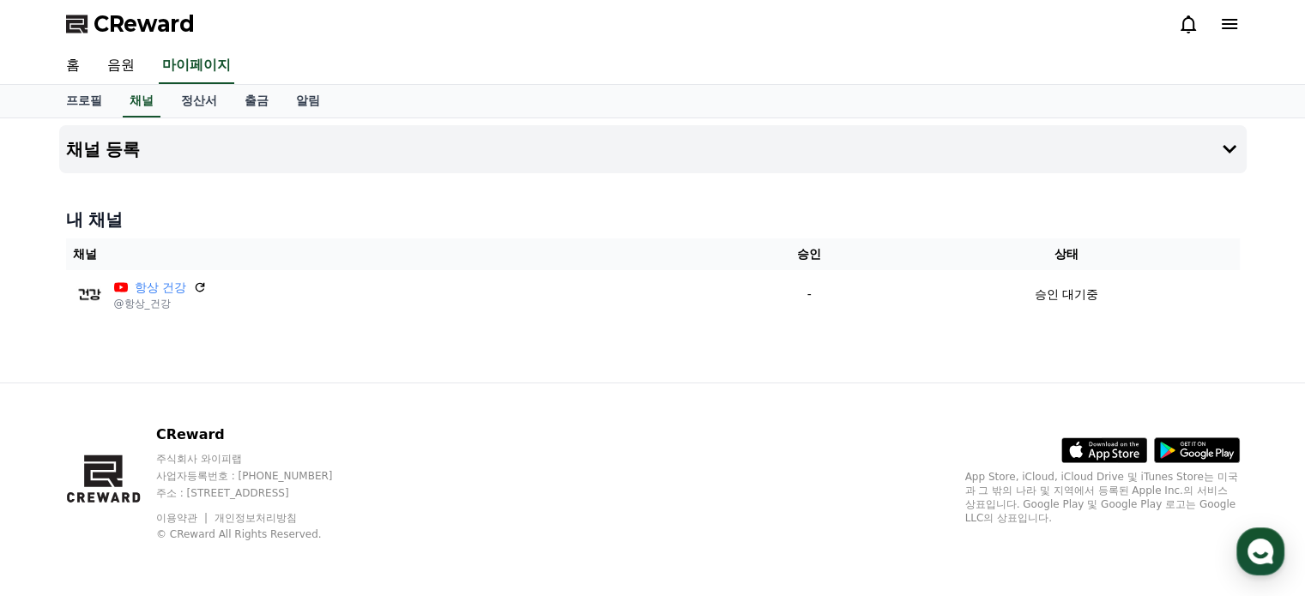
select select "**********"
